Goal: Navigation & Orientation: Find specific page/section

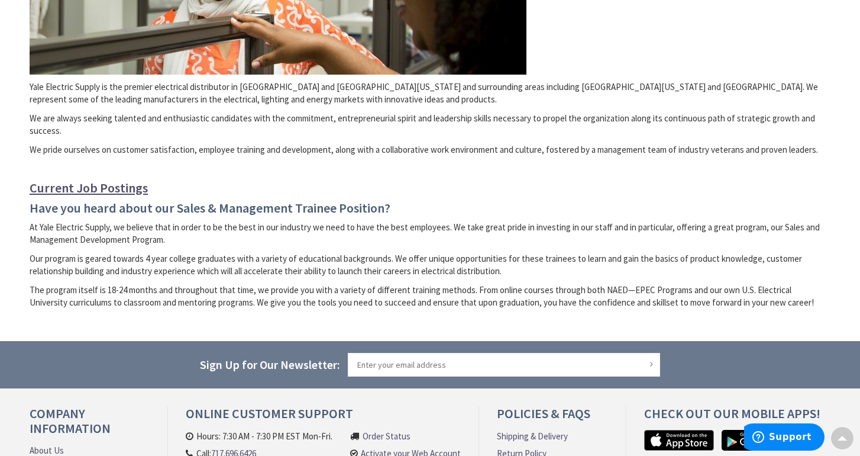
scroll to position [318, 0]
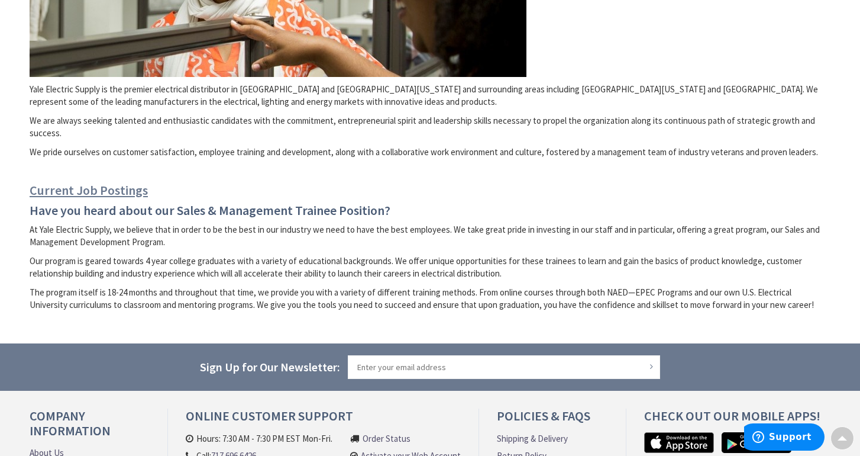
click at [97, 186] on link "Current Job Postings" at bounding box center [89, 190] width 118 height 14
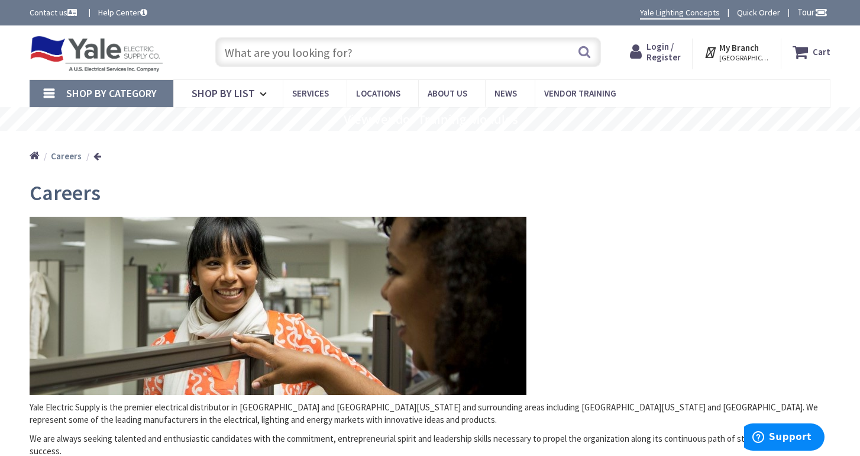
scroll to position [0, 0]
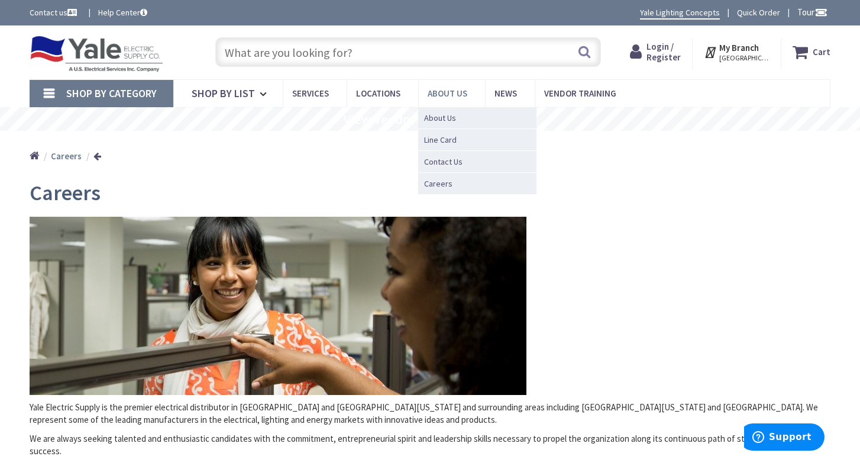
click at [461, 90] on span "About Us" at bounding box center [448, 93] width 40 height 11
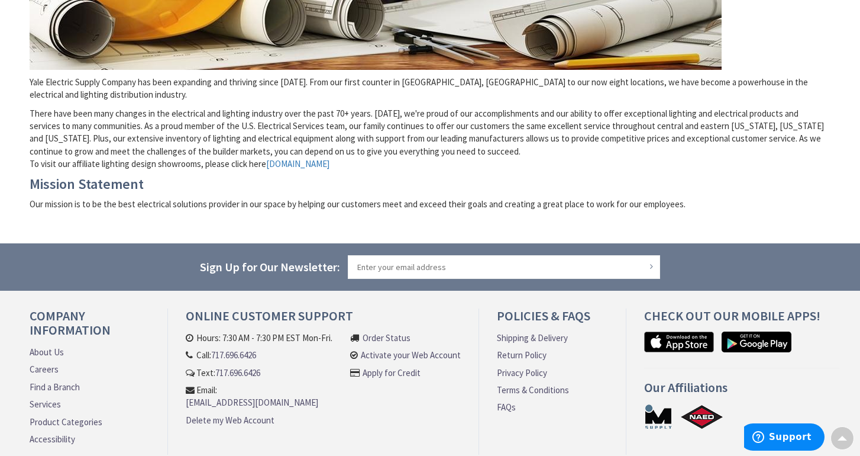
scroll to position [337, 0]
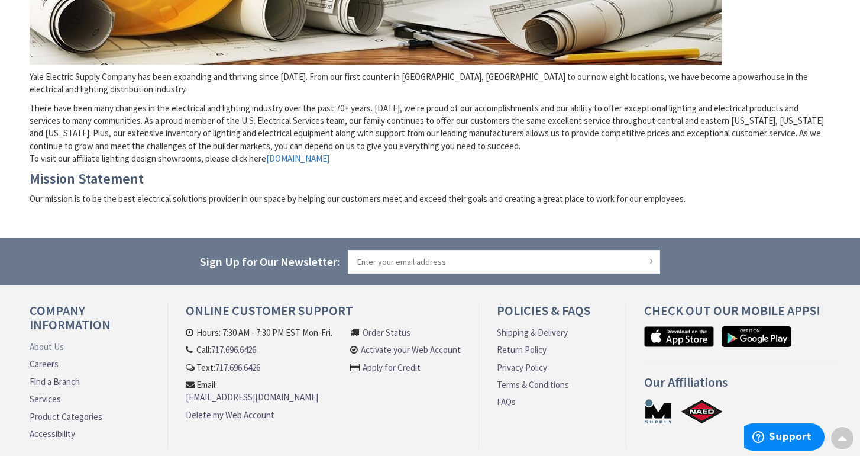
click at [57, 341] on link "About Us" at bounding box center [47, 346] width 34 height 12
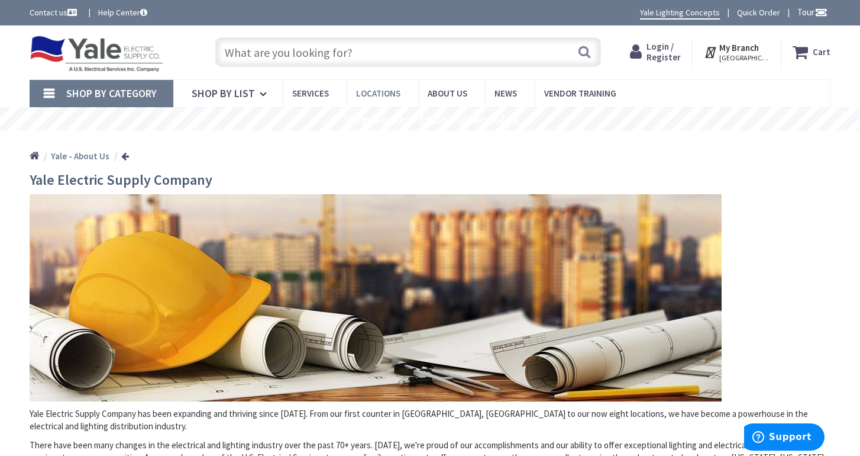
click at [383, 90] on span "Locations" at bounding box center [378, 93] width 44 height 11
